Goal: Obtain resource: Download file/media

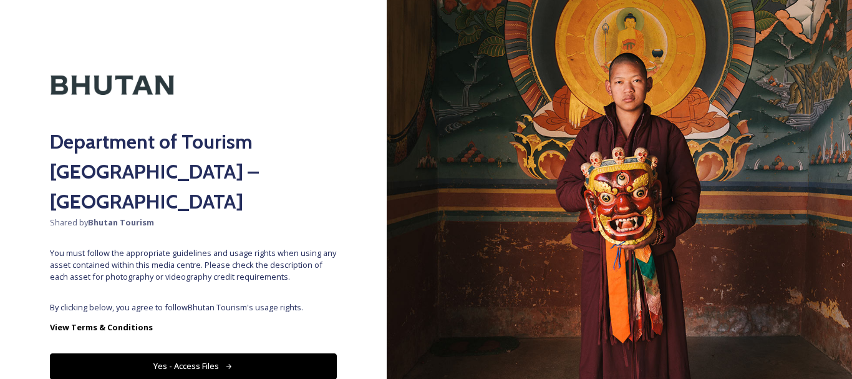
click at [227, 362] on icon at bounding box center [229, 366] width 8 height 8
click at [226, 353] on button "Yes - Access Files" at bounding box center [193, 366] width 287 height 26
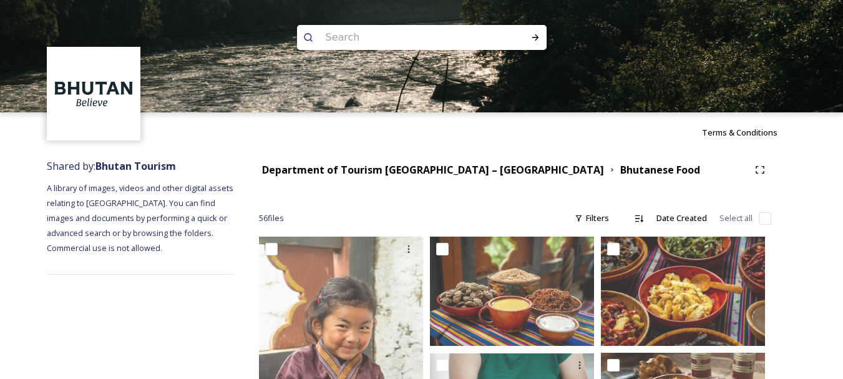
click at [385, 37] on input at bounding box center [404, 37] width 171 height 27
type input "bhutan"
click at [536, 36] on icon at bounding box center [535, 37] width 10 height 10
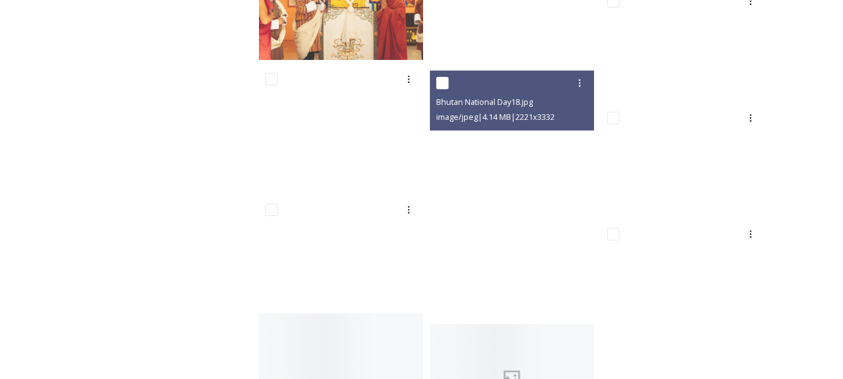
scroll to position [5293, 0]
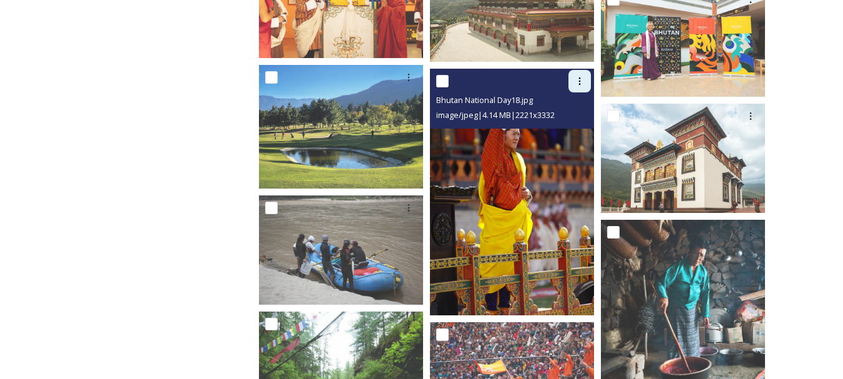
click at [578, 80] on icon at bounding box center [579, 81] width 10 height 10
click at [569, 132] on span "Download" at bounding box center [565, 133] width 38 height 12
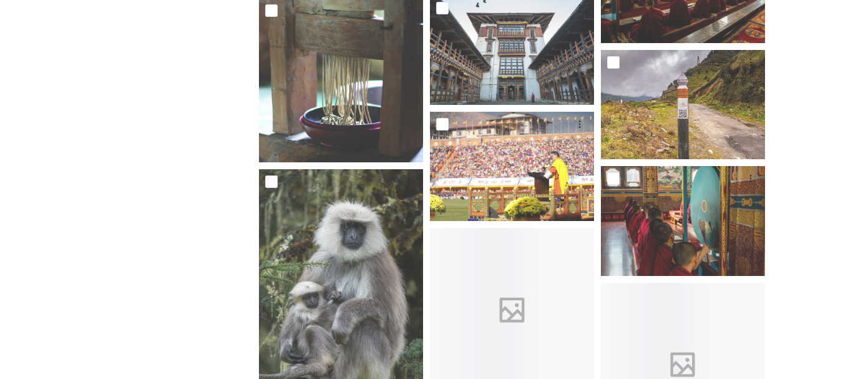
scroll to position [6530, 0]
